Goal: Information Seeking & Learning: Learn about a topic

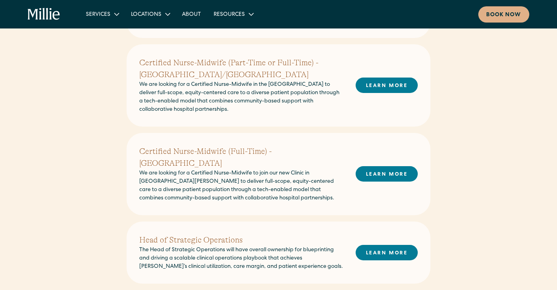
scroll to position [266, 0]
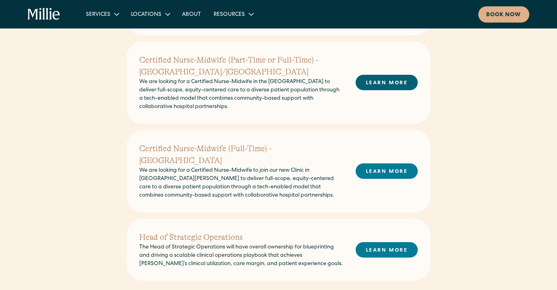
click at [367, 83] on link "LEARN MORE" at bounding box center [386, 82] width 62 height 15
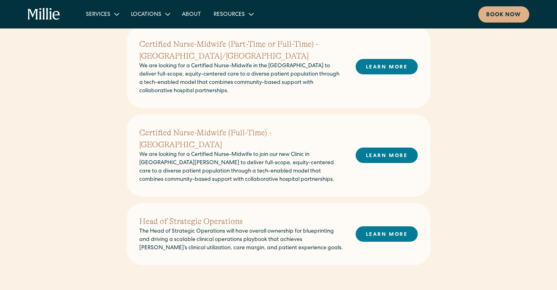
scroll to position [282, 0]
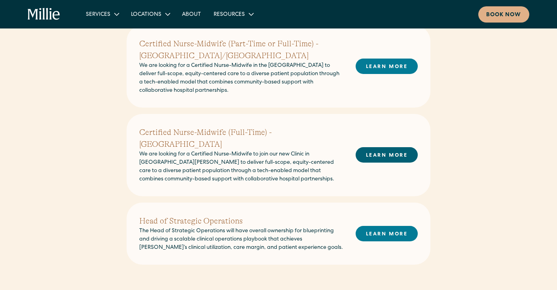
click at [385, 147] on link "LEARN MORE" at bounding box center [386, 154] width 62 height 15
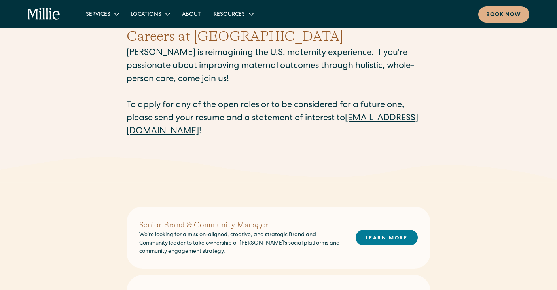
scroll to position [0, 0]
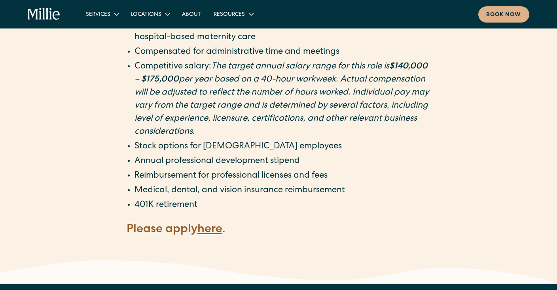
scroll to position [1470, 0]
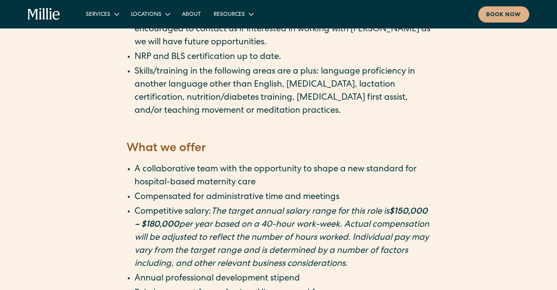
scroll to position [1327, 0]
